Goal: Task Accomplishment & Management: Manage account settings

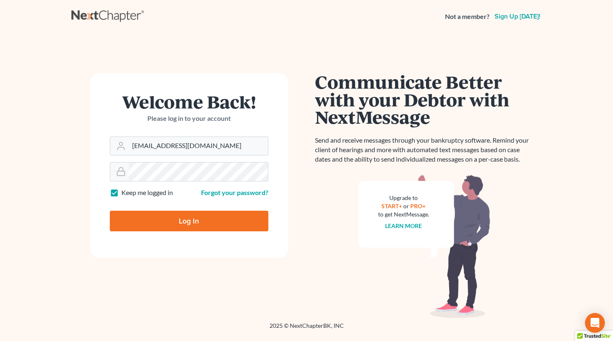
click at [204, 218] on input "Log In" at bounding box center [189, 221] width 158 height 21
type input "Thinking..."
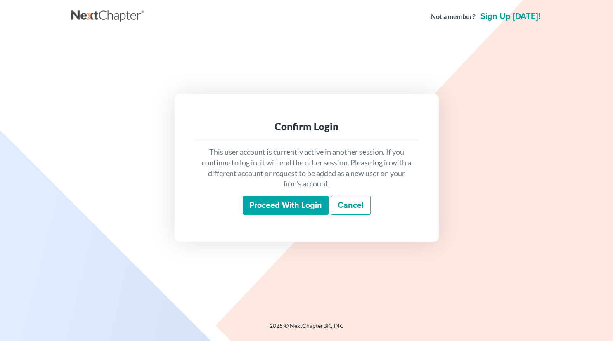
click at [275, 205] on input "Proceed with login" at bounding box center [286, 205] width 86 height 19
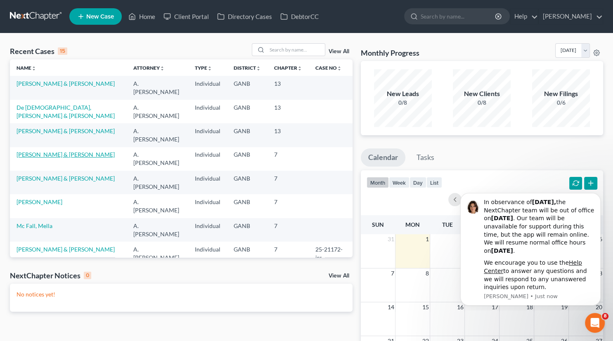
click at [47, 151] on link "[PERSON_NAME] & [PERSON_NAME]" at bounding box center [66, 154] width 98 height 7
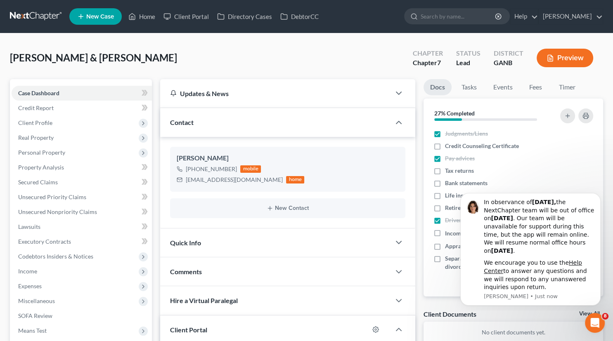
click at [333, 243] on div "Quick Info" at bounding box center [275, 243] width 230 height 28
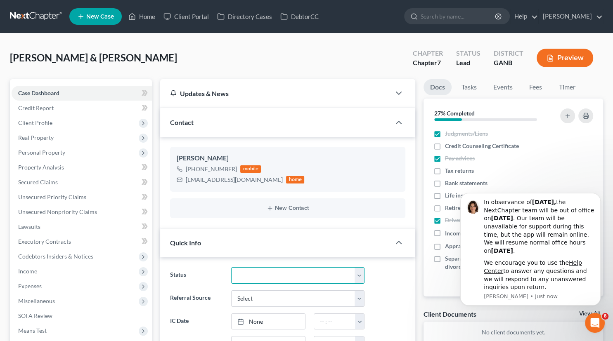
click at [231, 267] on select "Discharged Discharged & Reported Discharge Litigation Dismissal Notice Dismisse…" at bounding box center [298, 275] width 134 height 17
select select "9"
click option "In Progress" at bounding box center [0, 0] width 0 height 0
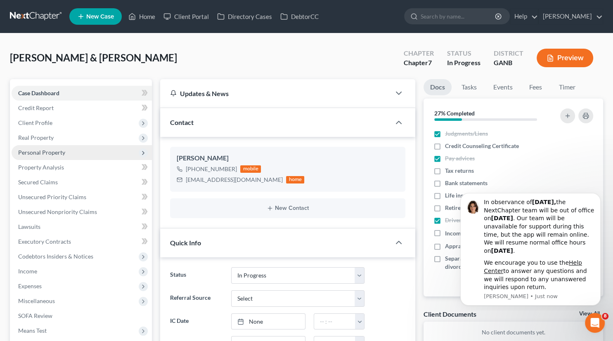
click at [64, 153] on span "Personal Property" at bounding box center [82, 152] width 140 height 15
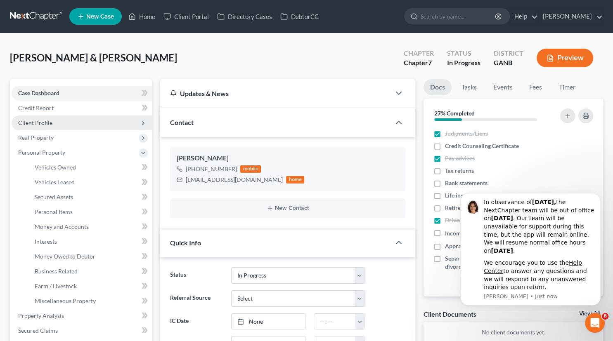
click at [47, 123] on span "Client Profile" at bounding box center [35, 122] width 34 height 7
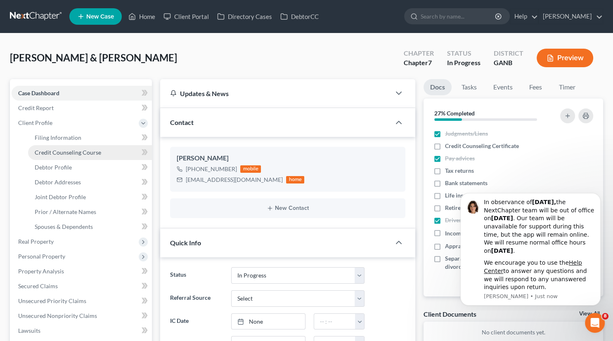
click at [59, 156] on span "Credit Counseling Course" at bounding box center [68, 152] width 66 height 7
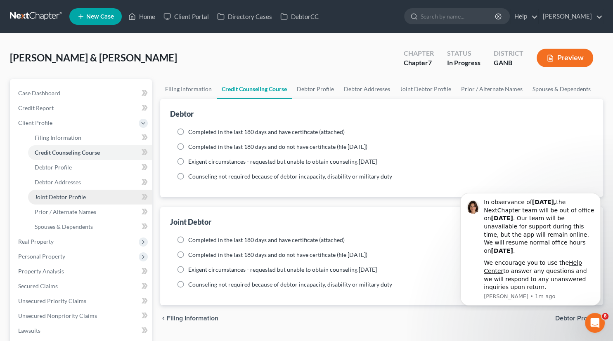
click at [75, 197] on span "Joint Debtor Profile" at bounding box center [60, 196] width 51 height 7
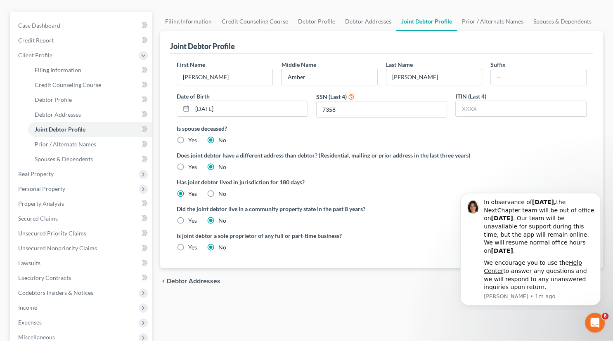
scroll to position [65, 0]
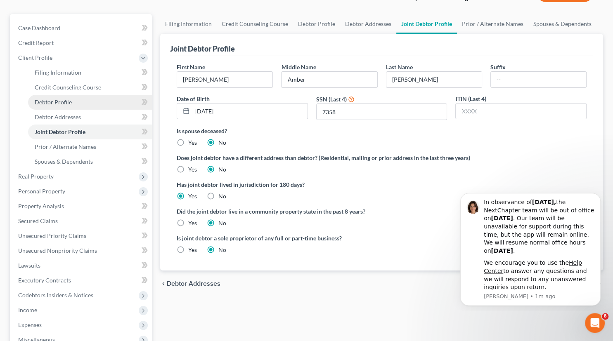
click at [68, 98] on link "Debtor Profile" at bounding box center [90, 102] width 124 height 15
select select "1"
select select "3"
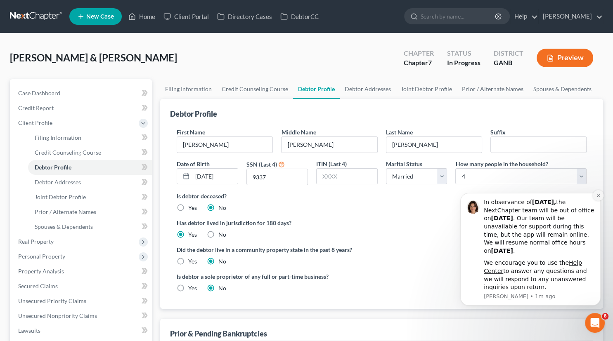
click at [599, 196] on icon "Dismiss notification" at bounding box center [598, 195] width 5 height 5
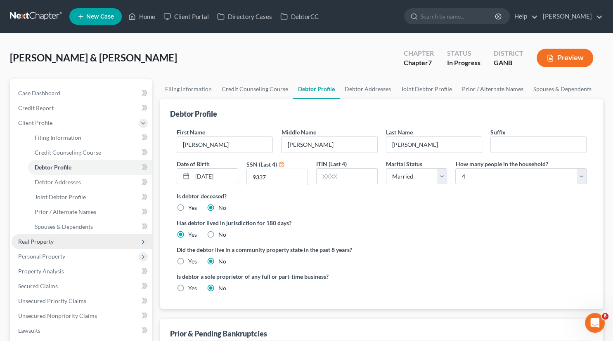
click at [50, 239] on span "Real Property" at bounding box center [35, 241] width 35 height 7
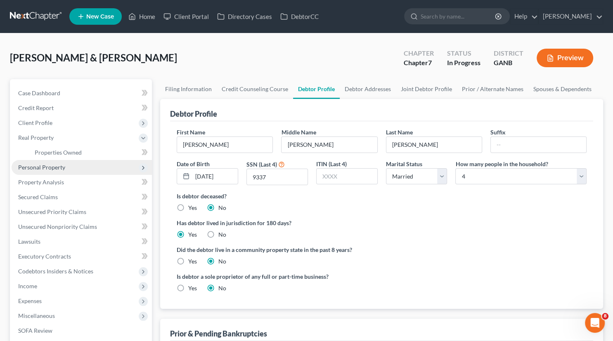
click at [58, 166] on span "Personal Property" at bounding box center [41, 167] width 47 height 7
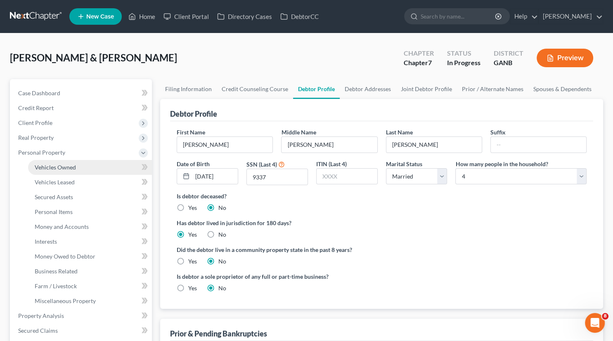
click at [61, 166] on span "Vehicles Owned" at bounding box center [55, 167] width 41 height 7
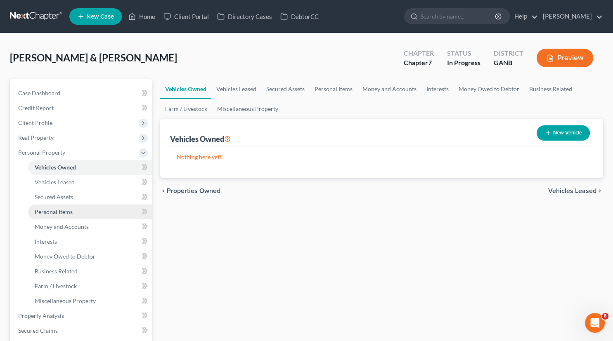
click at [62, 215] on span "Personal Items" at bounding box center [54, 211] width 38 height 7
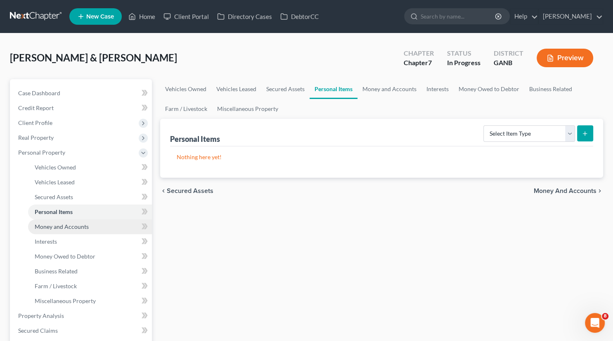
click at [62, 229] on span "Money and Accounts" at bounding box center [62, 226] width 54 height 7
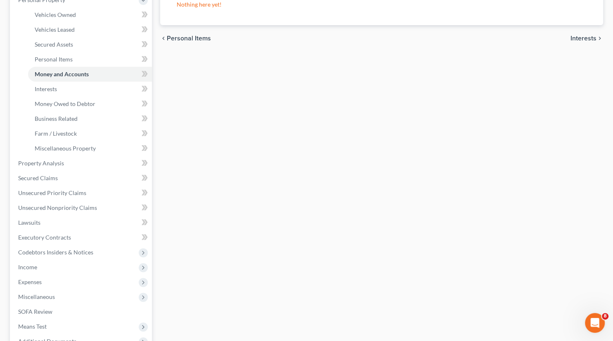
scroll to position [168, 0]
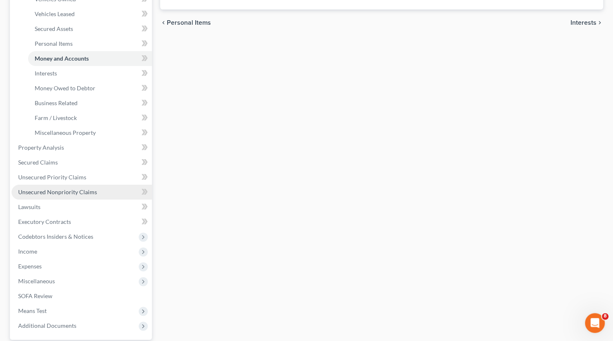
click at [81, 193] on span "Unsecured Nonpriority Claims" at bounding box center [57, 192] width 79 height 7
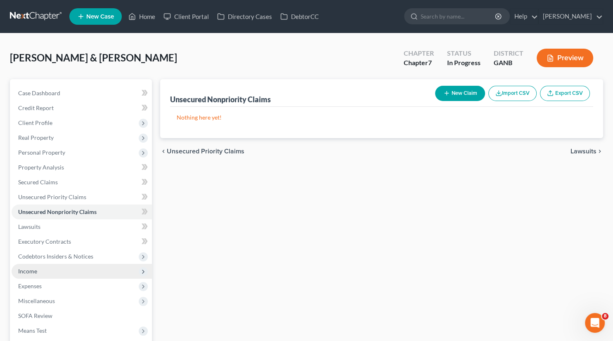
click at [28, 270] on span "Income" at bounding box center [27, 271] width 19 height 7
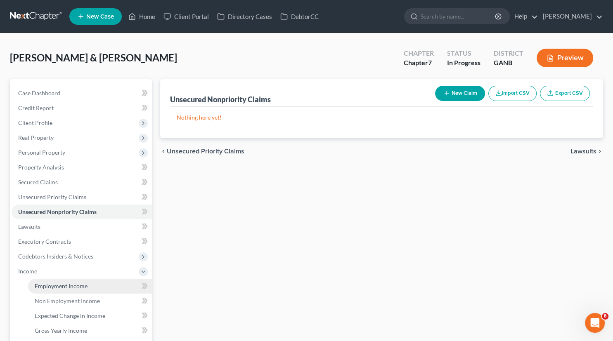
click at [57, 283] on span "Employment Income" at bounding box center [61, 286] width 53 height 7
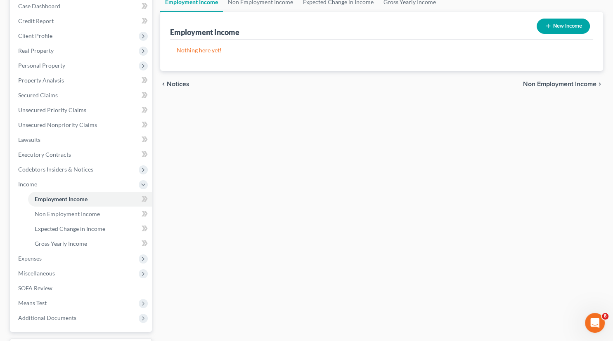
scroll to position [145, 0]
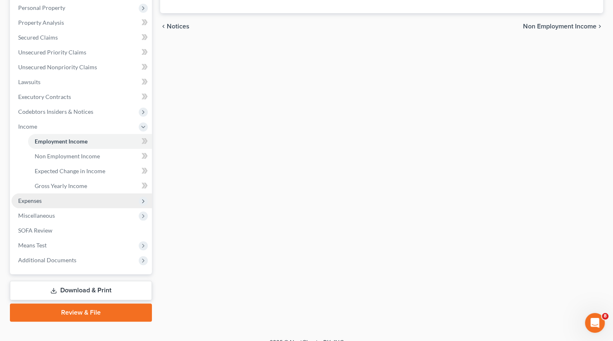
click at [40, 201] on span "Expenses" at bounding box center [30, 200] width 24 height 7
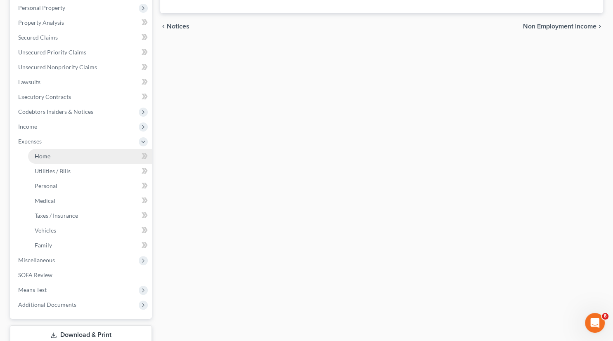
click at [42, 156] on span "Home" at bounding box center [43, 156] width 16 height 7
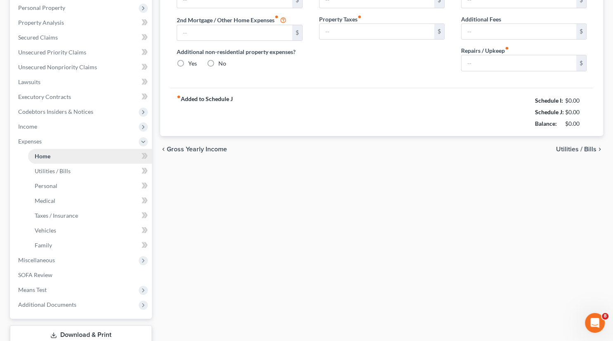
type input "0.00"
radio input "true"
type input "0.00"
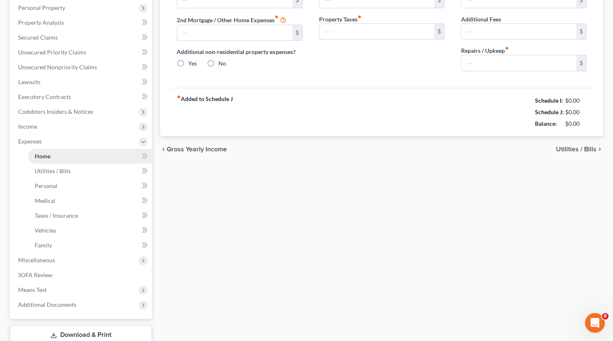
type input "0.00"
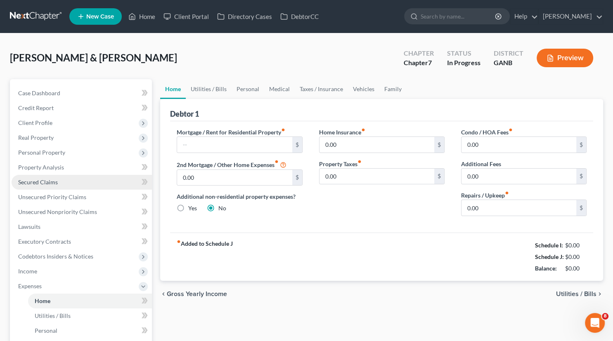
click at [49, 181] on span "Secured Claims" at bounding box center [38, 182] width 40 height 7
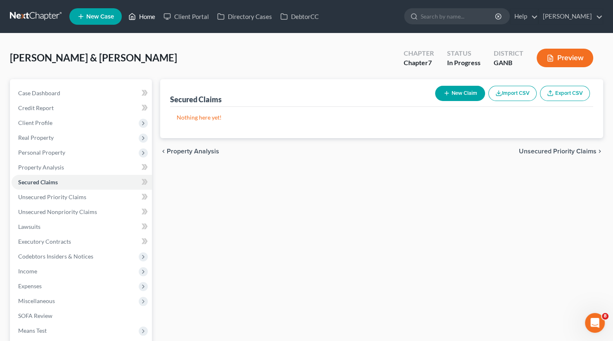
click at [149, 16] on link "Home" at bounding box center [141, 16] width 35 height 15
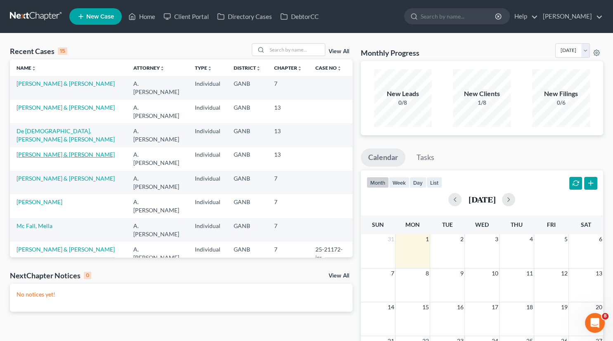
click at [41, 151] on link "[PERSON_NAME] & [PERSON_NAME]" at bounding box center [66, 154] width 98 height 7
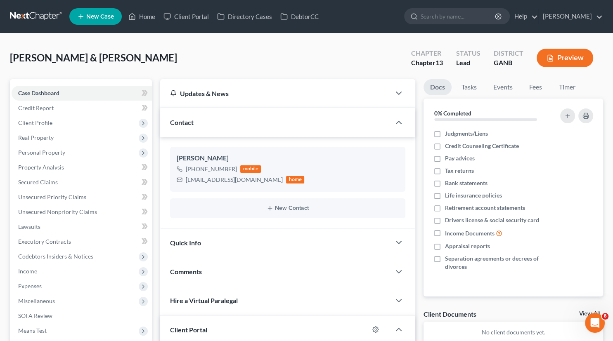
click at [252, 240] on div "Quick Info" at bounding box center [275, 243] width 230 height 28
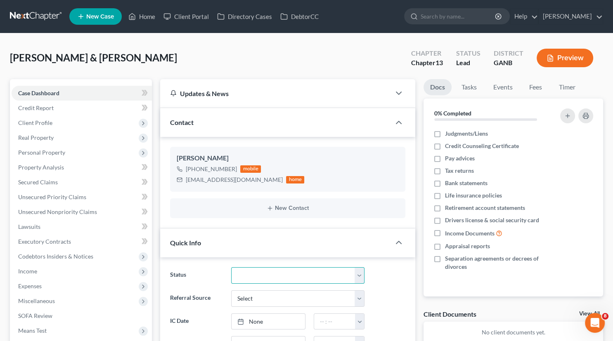
click at [231, 267] on select "Discharged Discharged & Reported Discharge Litigation Dismissal Notice Dismisse…" at bounding box center [298, 275] width 134 height 17
select select "9"
click option "In Progress" at bounding box center [0, 0] width 0 height 0
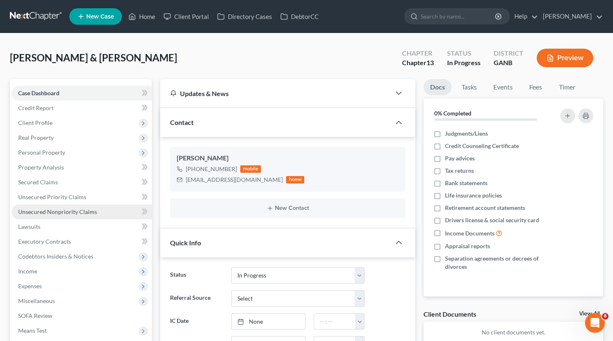
click at [48, 212] on span "Unsecured Nonpriority Claims" at bounding box center [57, 211] width 79 height 7
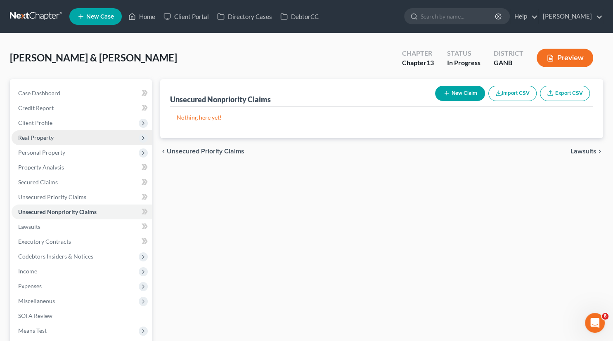
click at [48, 136] on span "Real Property" at bounding box center [35, 137] width 35 height 7
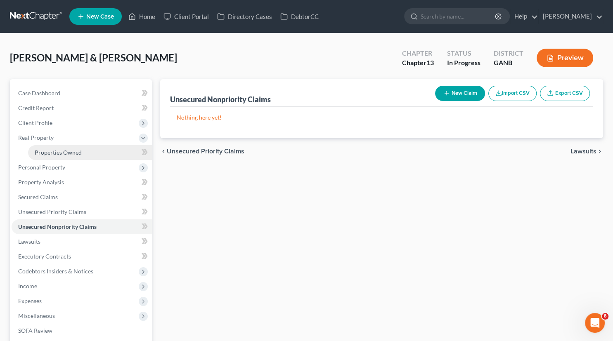
click at [52, 153] on span "Properties Owned" at bounding box center [58, 152] width 47 height 7
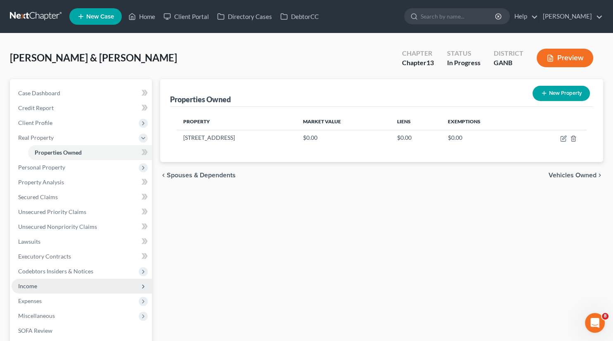
click at [31, 287] on span "Income" at bounding box center [27, 286] width 19 height 7
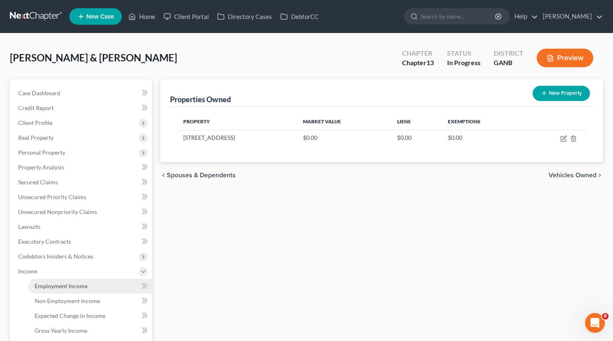
click at [40, 286] on span "Employment Income" at bounding box center [61, 286] width 53 height 7
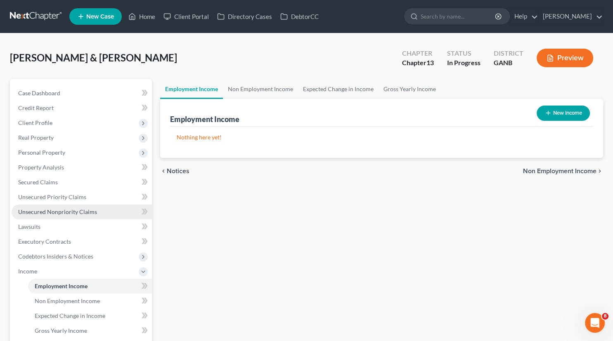
click at [47, 211] on span "Unsecured Nonpriority Claims" at bounding box center [57, 211] width 79 height 7
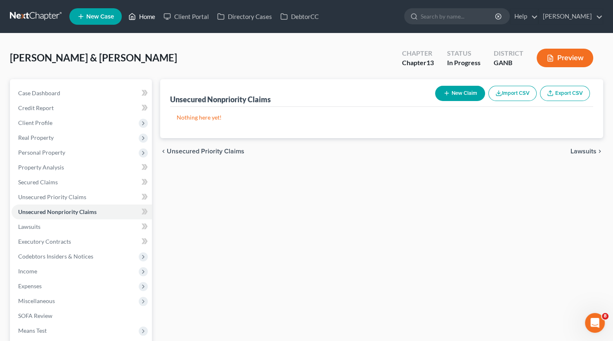
click at [146, 17] on link "Home" at bounding box center [141, 16] width 35 height 15
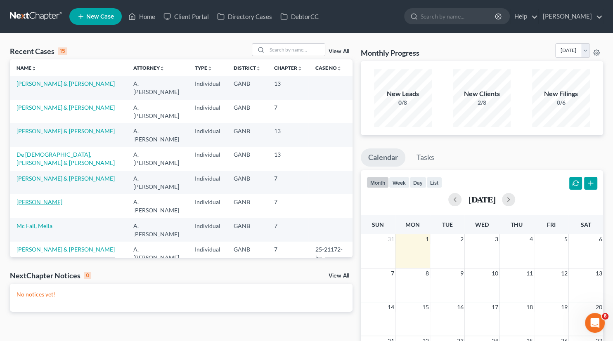
click at [50, 198] on link "[PERSON_NAME]" at bounding box center [40, 201] width 46 height 7
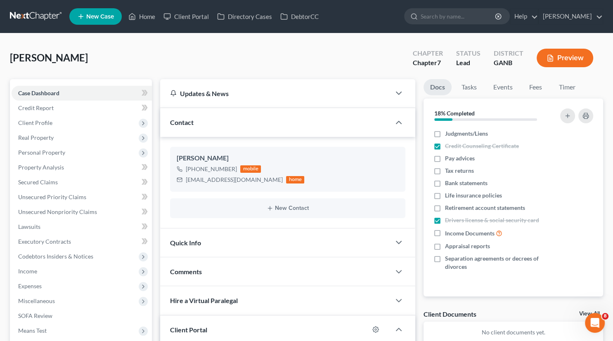
click at [253, 246] on div "Quick Info" at bounding box center [275, 243] width 230 height 28
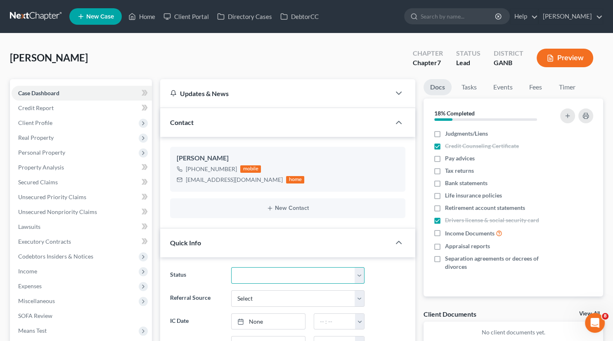
click at [231, 267] on select "Discharged Discharged & Reported Discharge Litigation Dismissal Notice Dismisse…" at bounding box center [298, 275] width 134 height 17
select select "9"
click option "In Progress" at bounding box center [0, 0] width 0 height 0
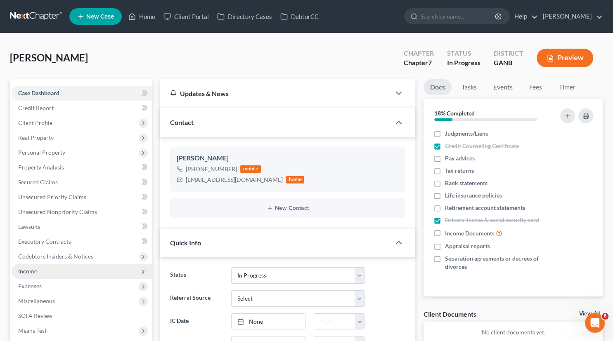
click at [28, 268] on span "Income" at bounding box center [27, 271] width 19 height 7
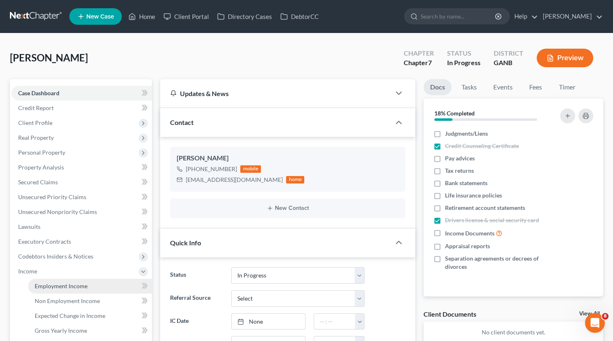
click at [47, 288] on span "Employment Income" at bounding box center [61, 286] width 53 height 7
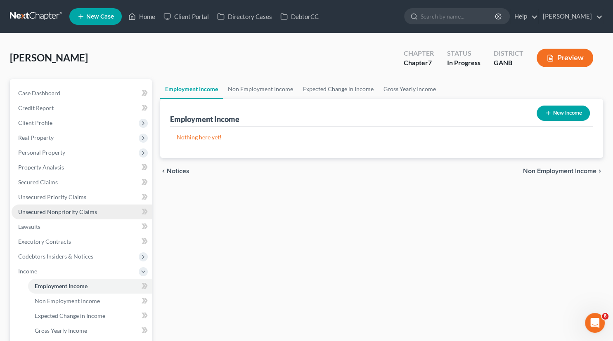
click at [54, 213] on span "Unsecured Nonpriority Claims" at bounding box center [57, 211] width 79 height 7
